Goal: Entertainment & Leisure: Consume media (video, audio)

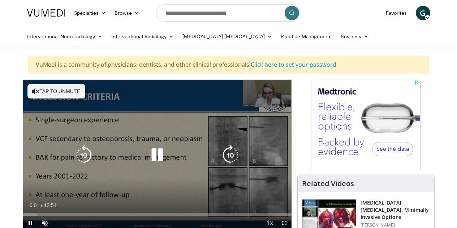
click at [27, 91] on button "Tap to unmute" at bounding box center [56, 91] width 58 height 14
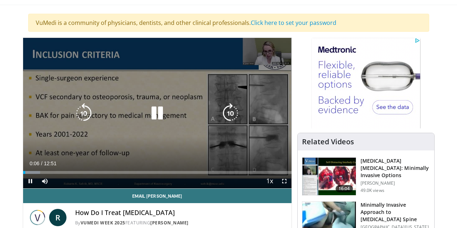
scroll to position [47, 0]
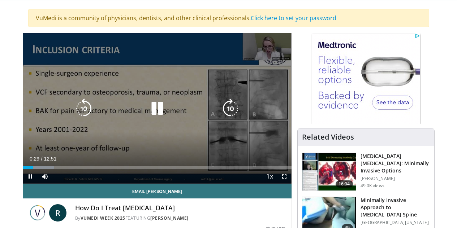
click at [116, 116] on div "Video Player" at bounding box center [157, 108] width 161 height 14
click at [153, 116] on icon "Video Player" at bounding box center [157, 109] width 20 height 20
click at [152, 116] on icon "Video Player" at bounding box center [157, 109] width 20 height 20
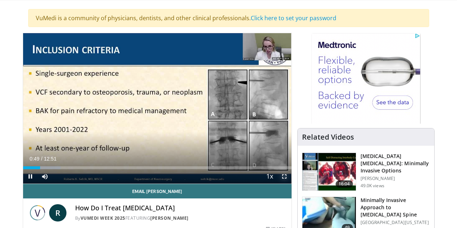
click at [291, 184] on span "Video Player" at bounding box center [284, 176] width 14 height 14
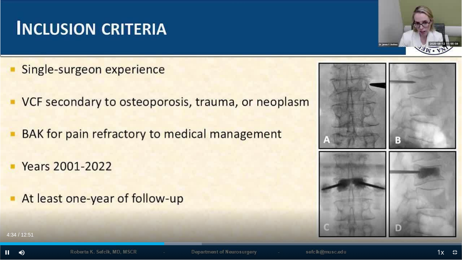
click at [456, 228] on video-js "**********" at bounding box center [231, 130] width 462 height 260
click at [456, 228] on span "Video Player" at bounding box center [455, 252] width 14 height 14
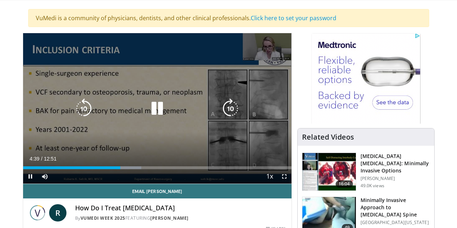
click at [150, 112] on icon "Video Player" at bounding box center [157, 109] width 20 height 20
